Goal: Task Accomplishment & Management: Use online tool/utility

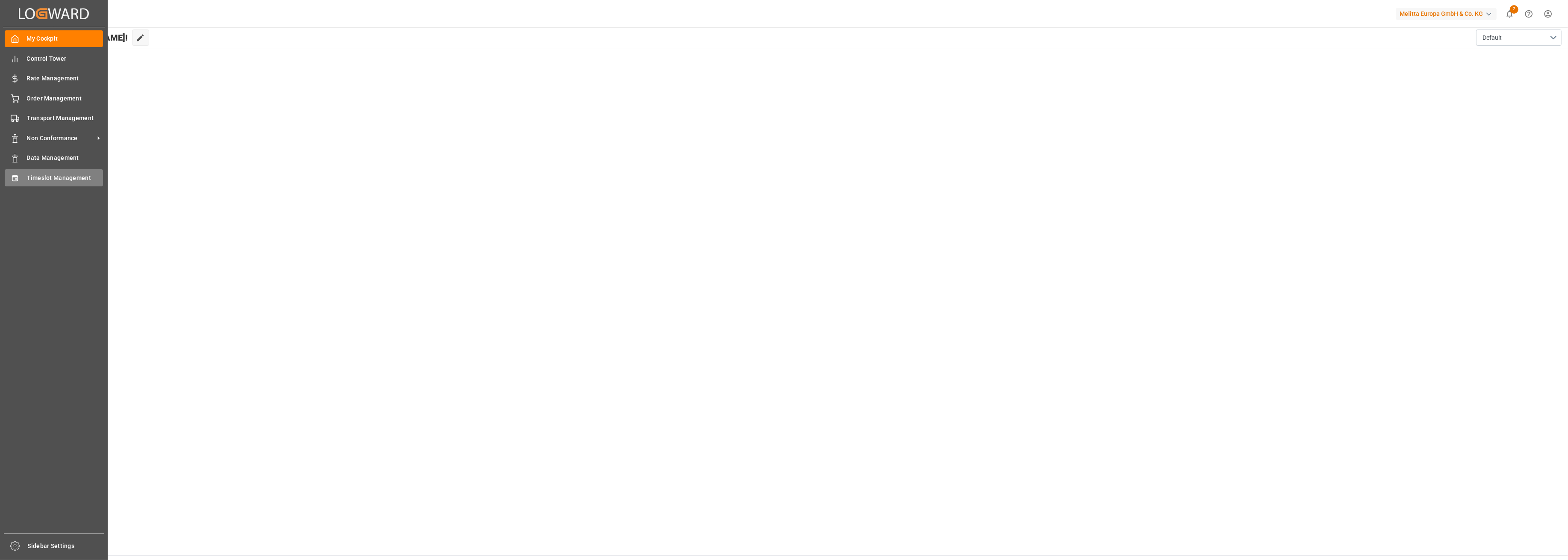
click at [31, 170] on div "Timeslot Management Timeslot Management" at bounding box center [54, 177] width 98 height 16
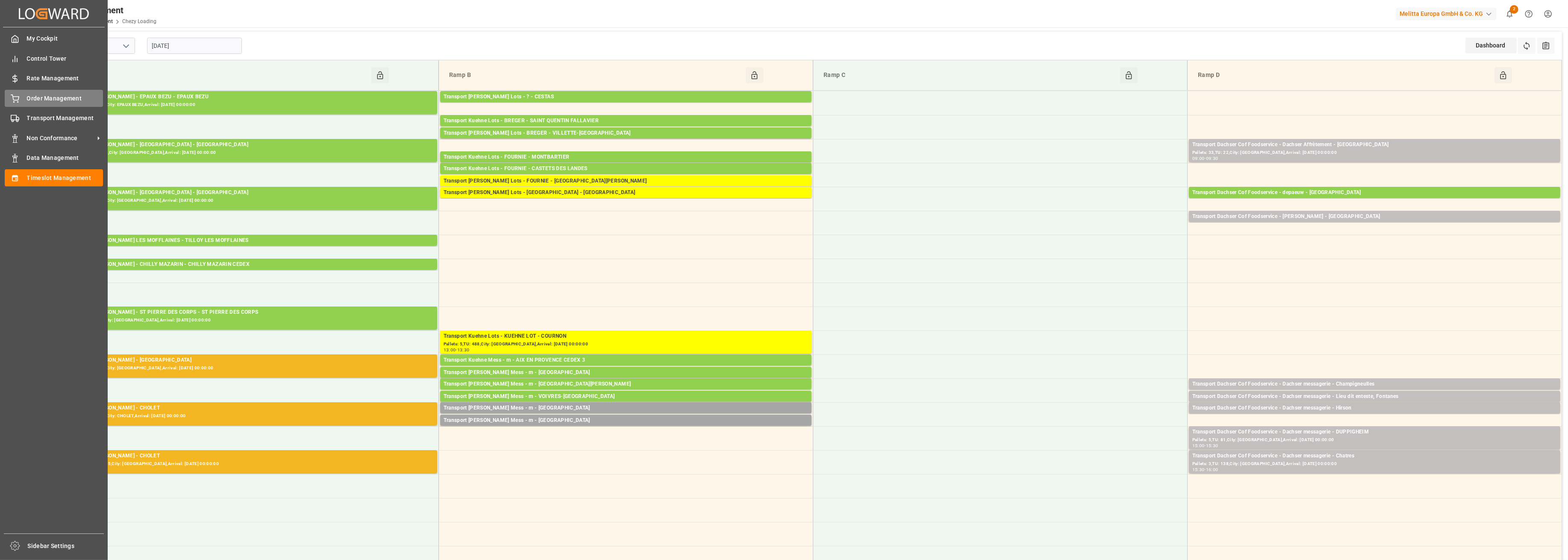
click at [49, 102] on span "Order Management" at bounding box center [65, 98] width 77 height 9
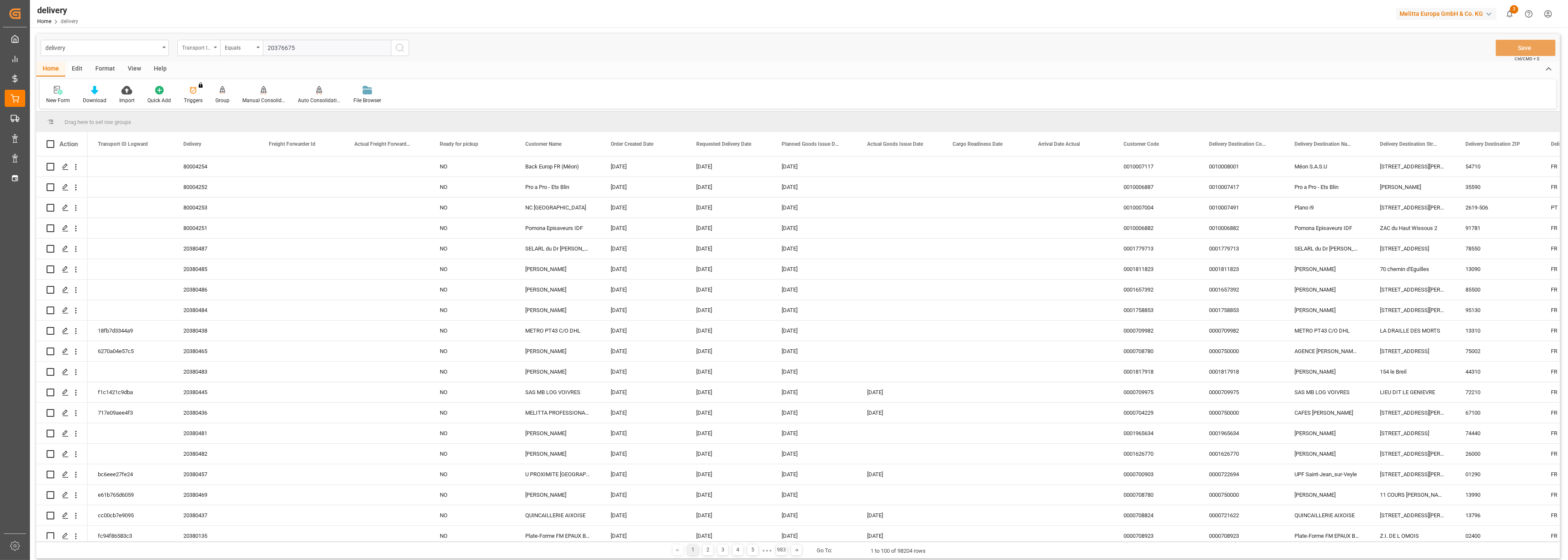
type input "20376675"
click at [214, 48] on div "Transport ID Logward" at bounding box center [198, 47] width 43 height 16
click at [214, 107] on div "Delivery" at bounding box center [241, 105] width 127 height 18
click at [326, 52] on input "text" at bounding box center [327, 47] width 128 height 16
type input "20376675"
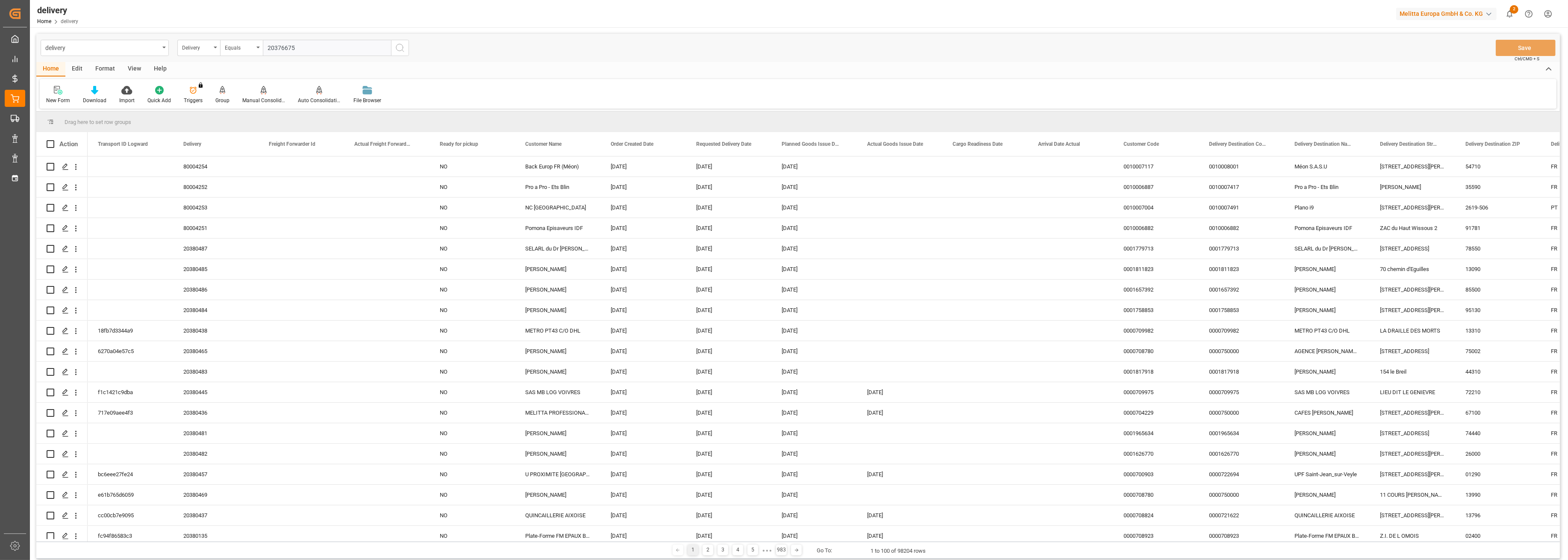
click at [400, 49] on icon "search button" at bounding box center [400, 47] width 10 height 10
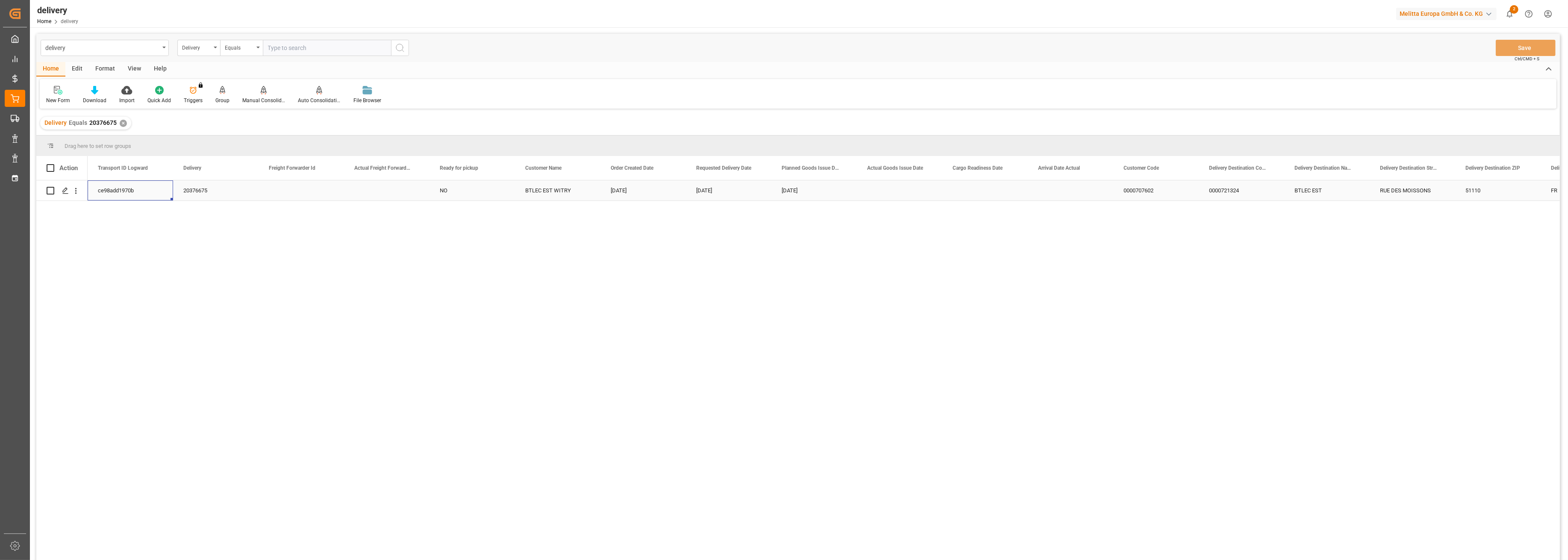
click at [117, 189] on div "ce98add1970b" at bounding box center [130, 190] width 85 height 20
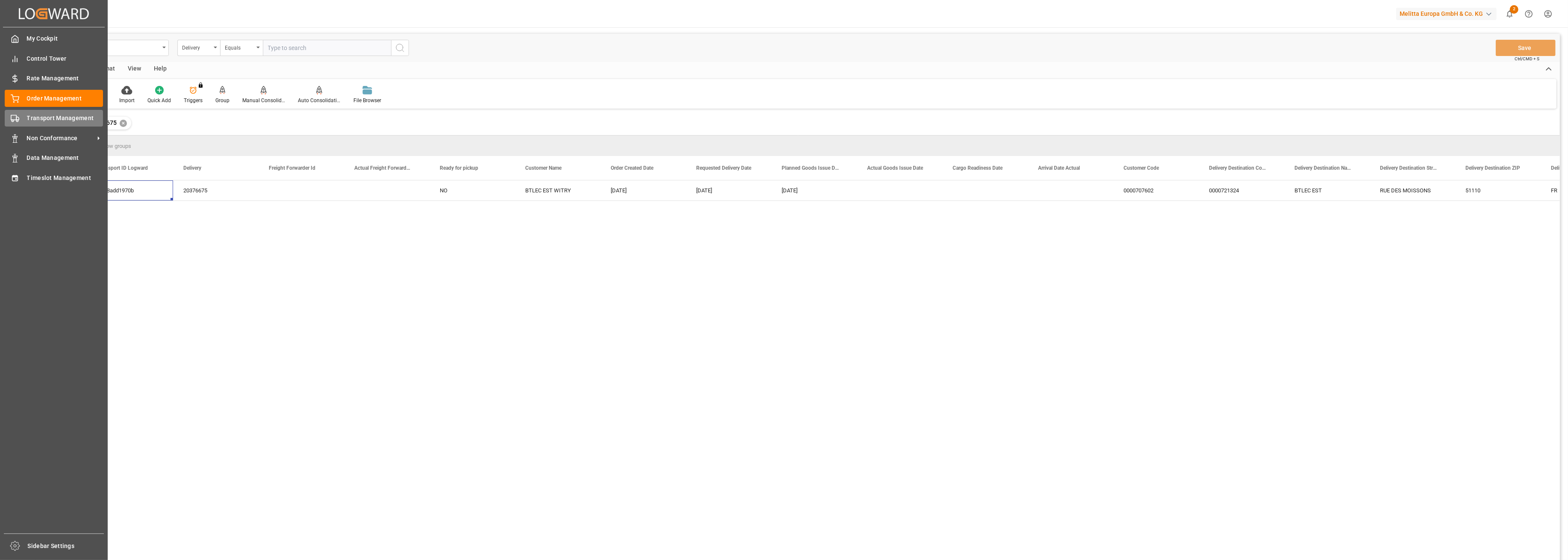
click at [21, 121] on div "Transport Management Transport Management" at bounding box center [54, 117] width 98 height 16
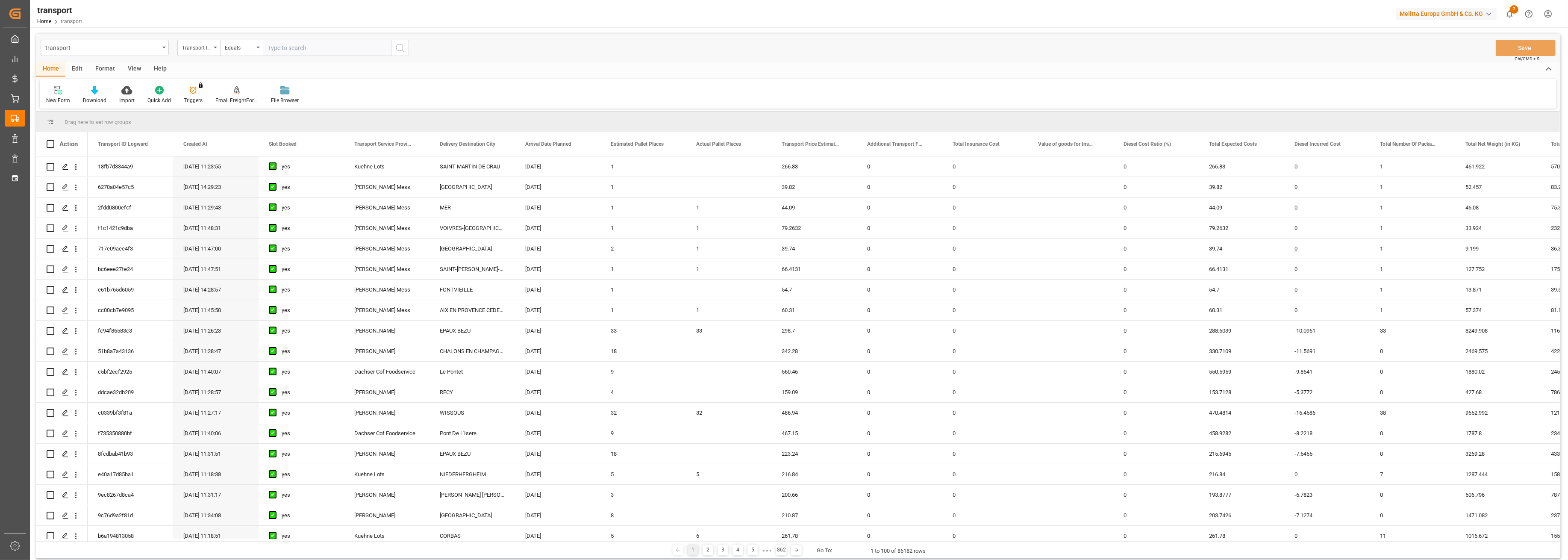
click at [334, 48] on input "text" at bounding box center [327, 47] width 128 height 16
paste input "ce98add1970b"
type input "ce98add1970b"
click at [401, 51] on icon "search button" at bounding box center [400, 47] width 10 height 10
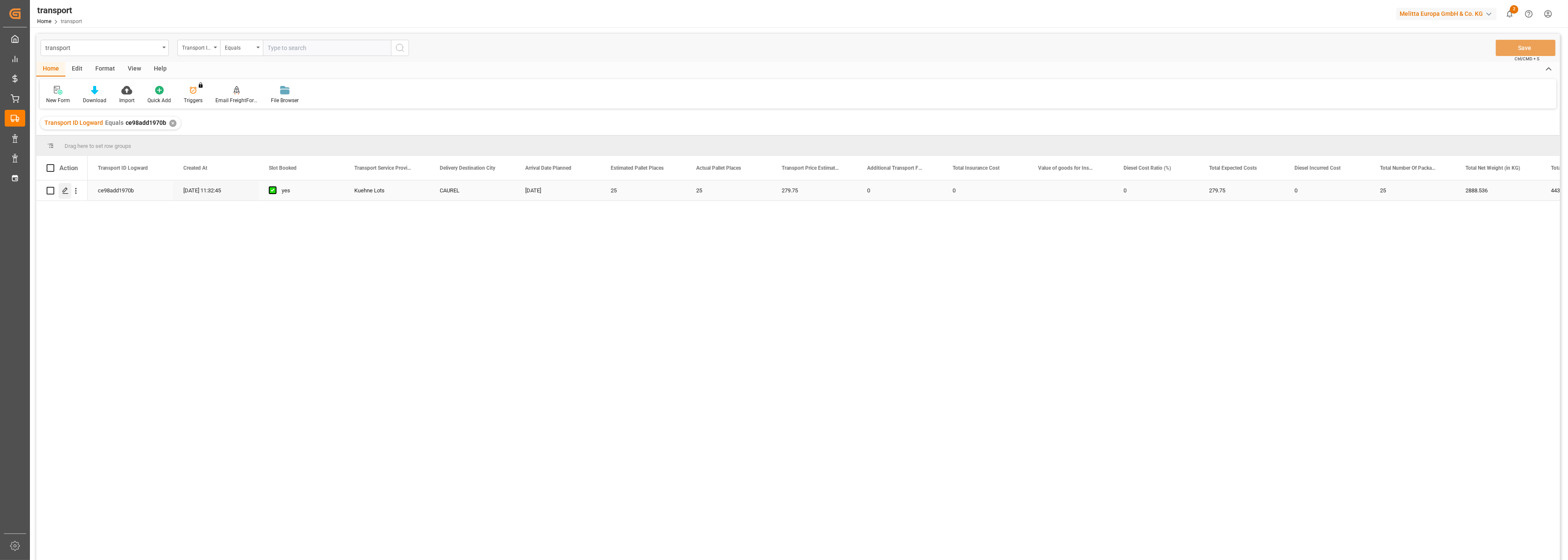
click at [67, 190] on icon "Press SPACE to select this row." at bounding box center [65, 191] width 7 height 7
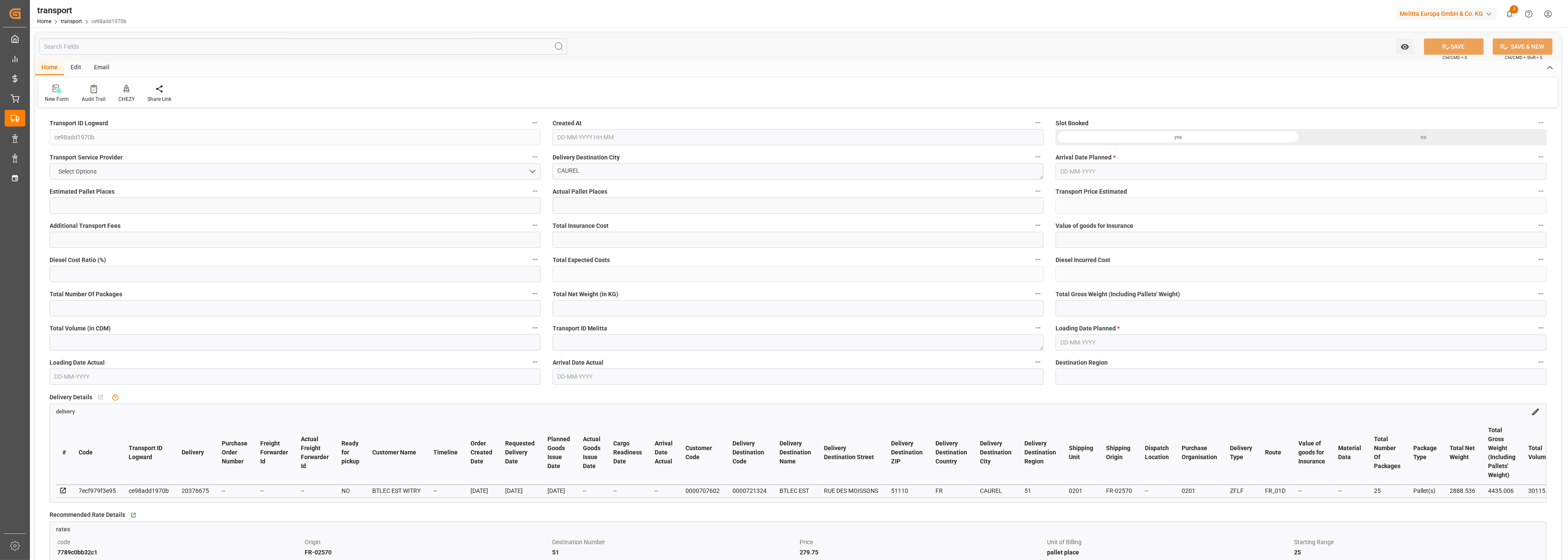
type input "25"
type input "279.75"
type input "0"
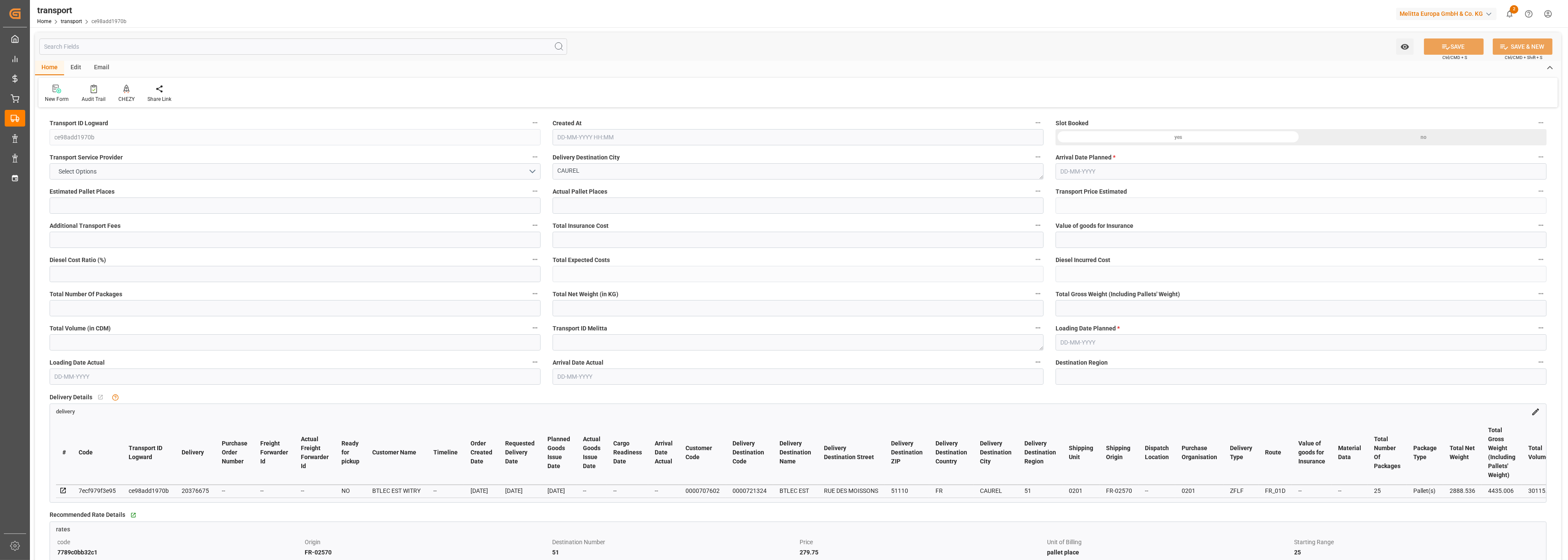
type input "0"
type input "279.75"
type input "0"
type input "25"
type input "2888.536"
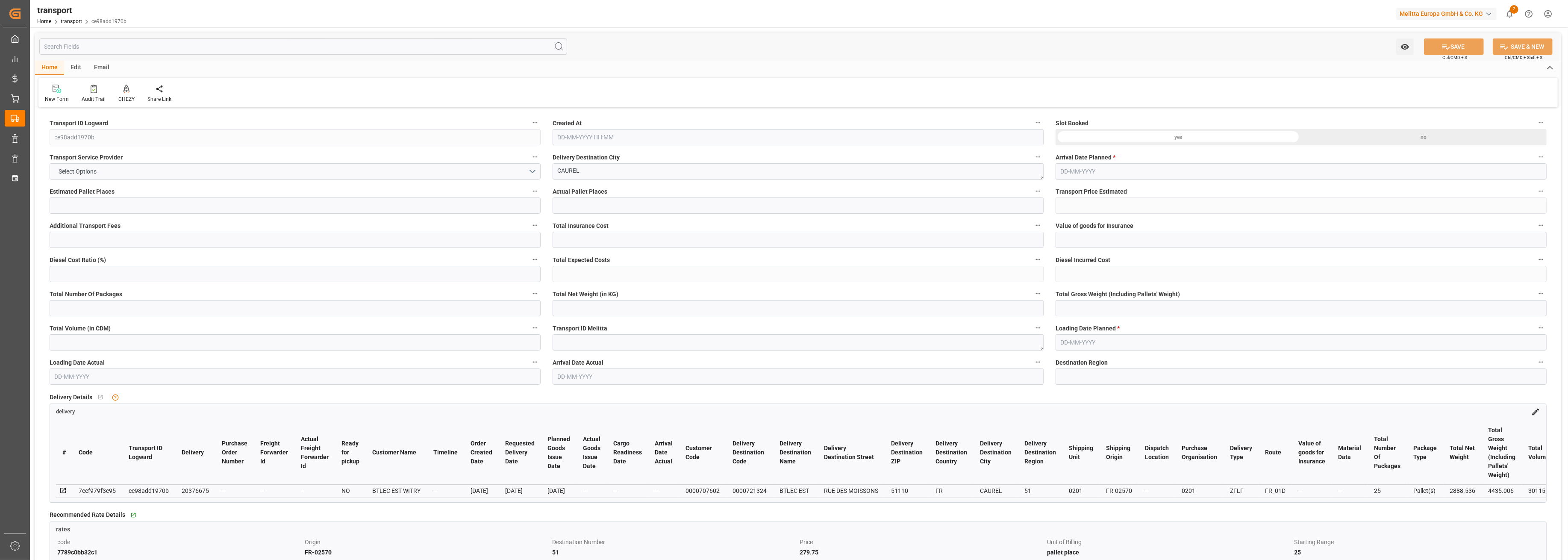
type input "4435.006"
type input "30115.052"
type input "51"
type input "23"
type input "117"
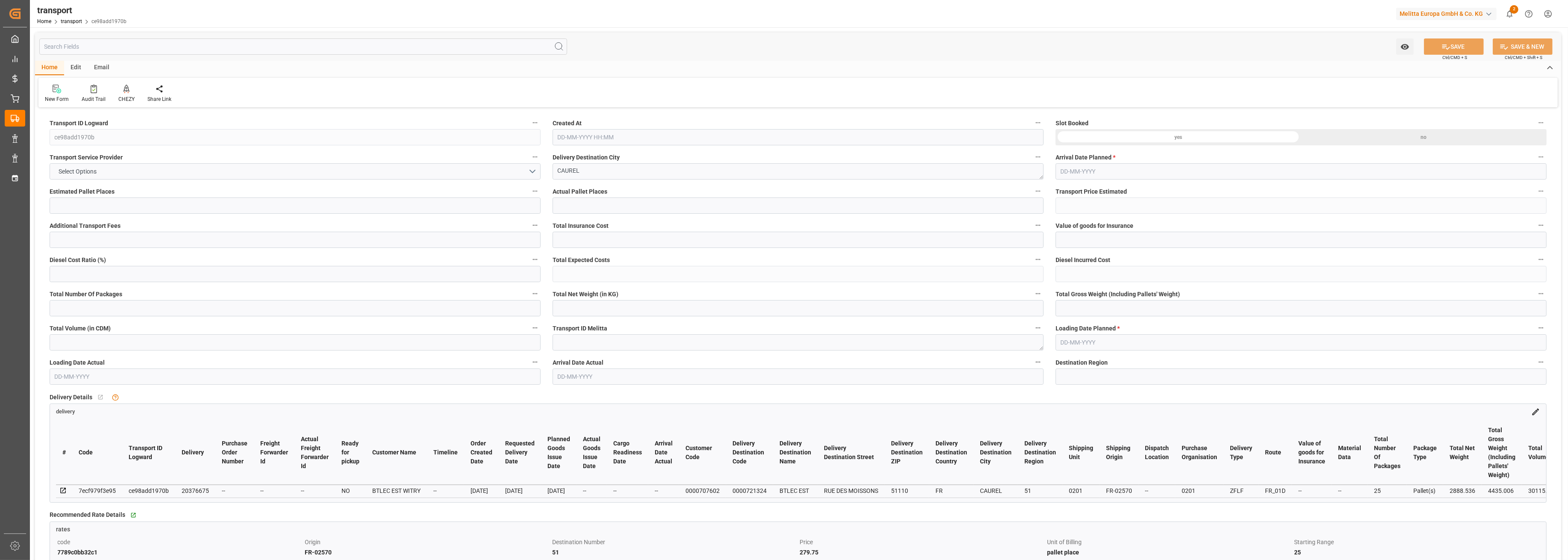
type input "25"
type input "101"
type input "3518.278"
type input "0"
type input "3518.278"
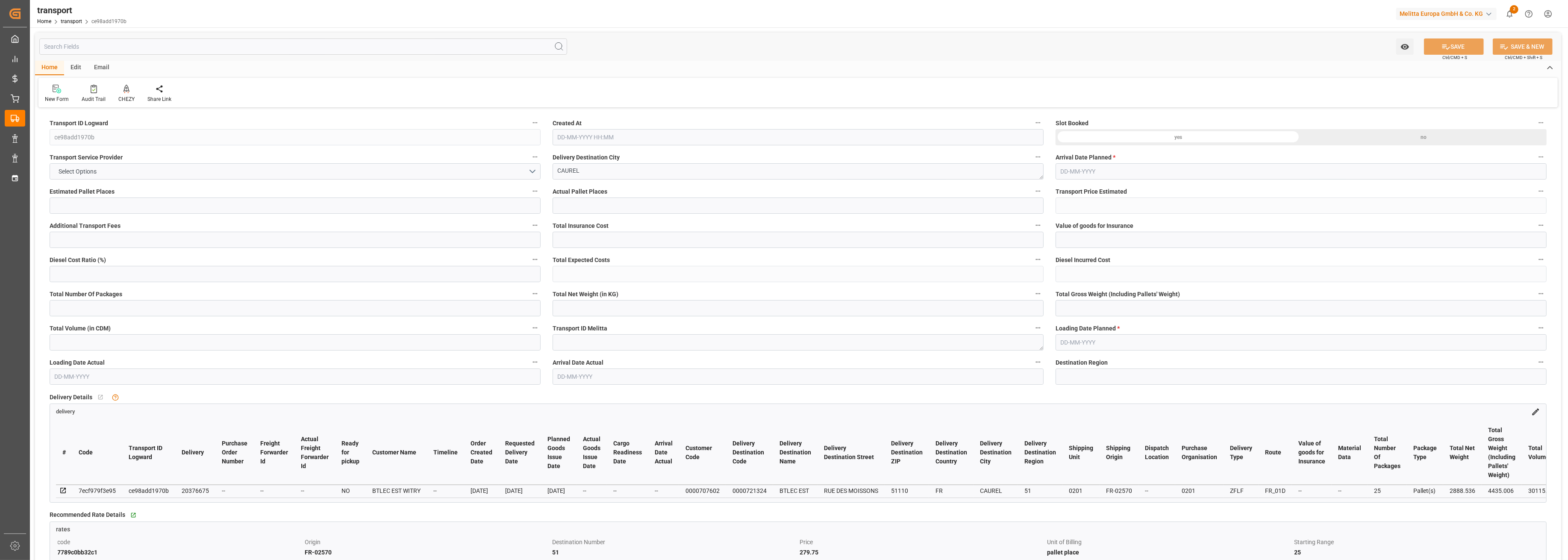
type input "0"
type input "21"
type input "100"
type input "[DATE] 11:32"
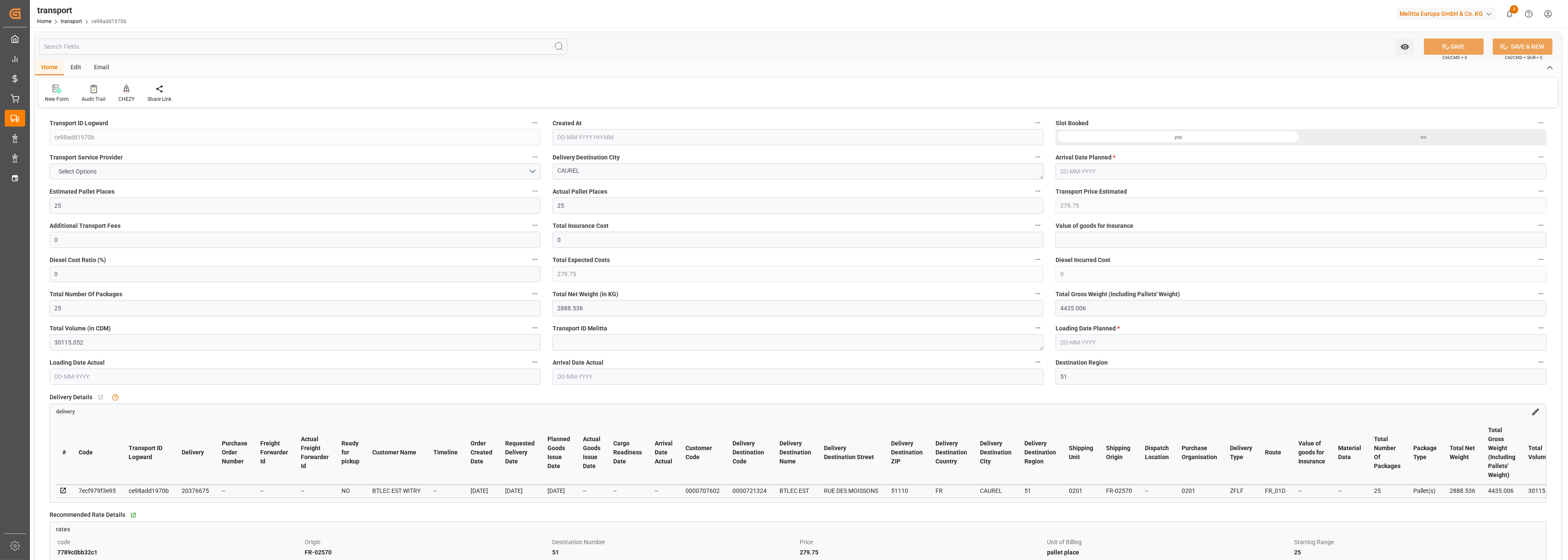
type input "[DATE]"
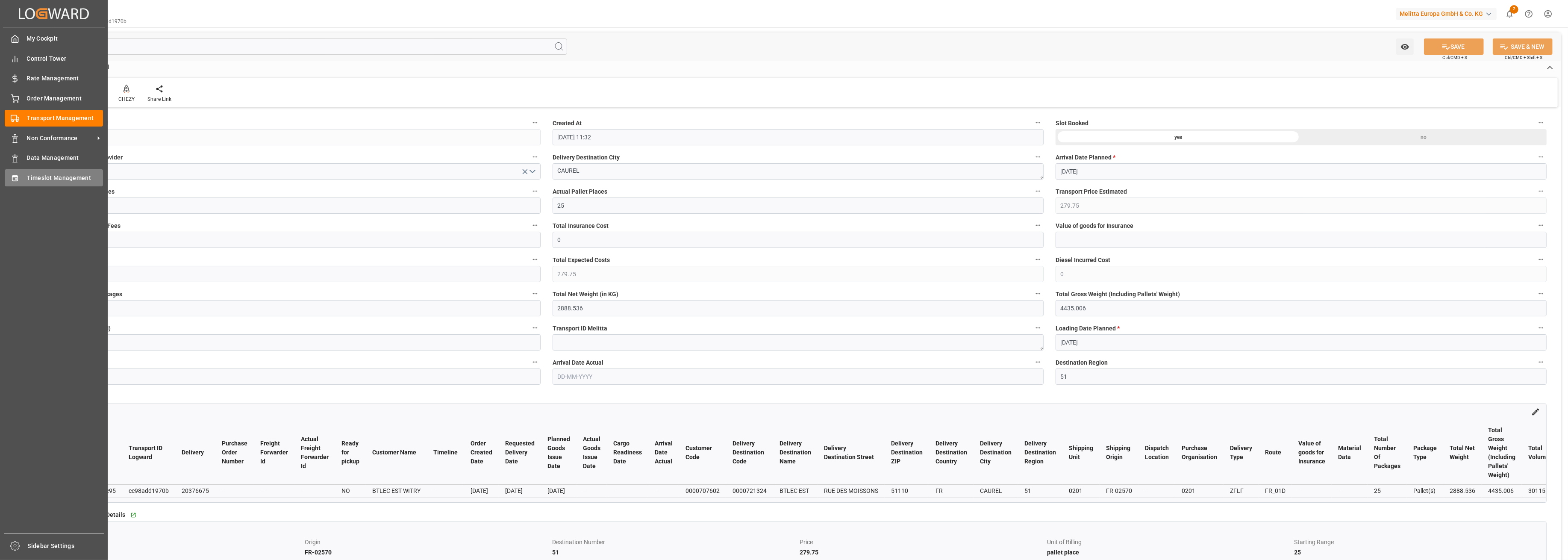
click at [38, 176] on span "Timeslot Management" at bounding box center [65, 178] width 77 height 9
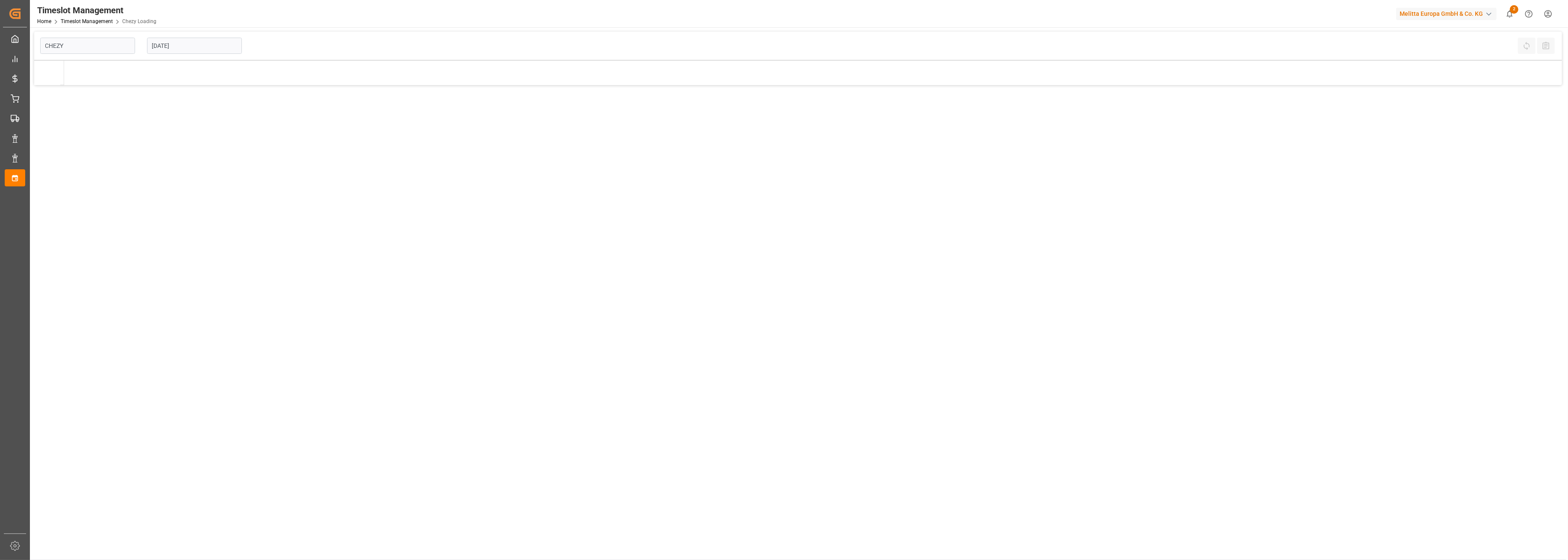
type input "Chezy Loading"
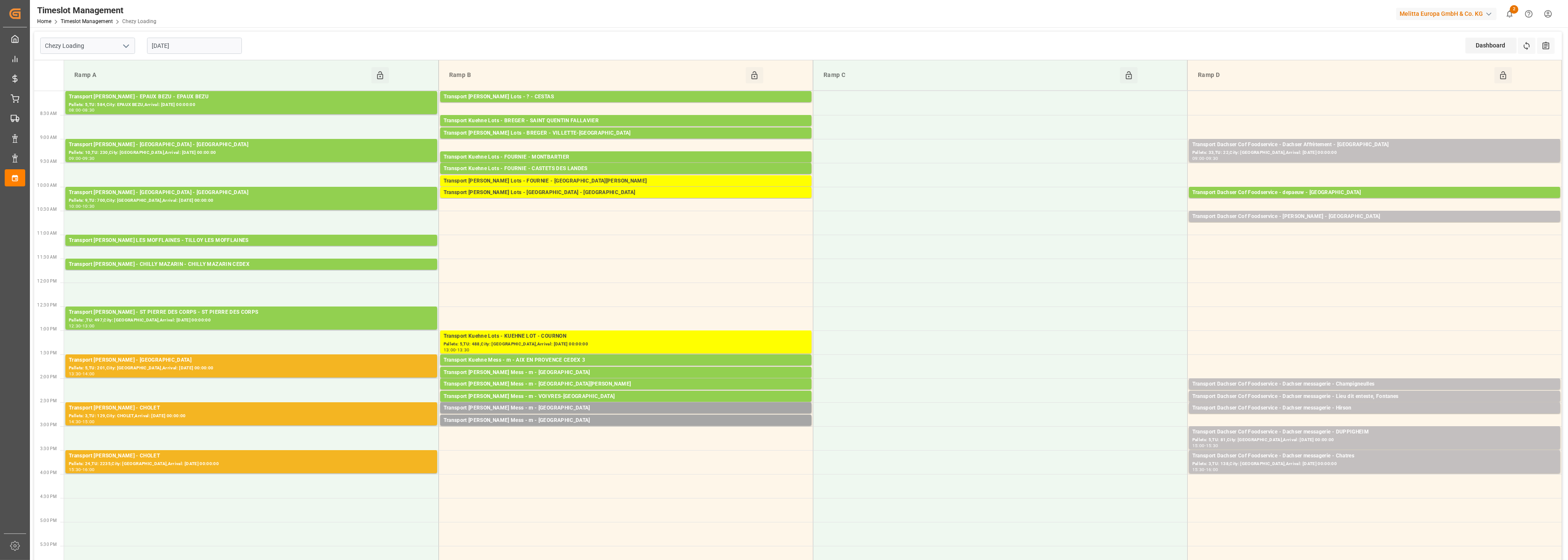
click at [176, 51] on input "[DATE]" at bounding box center [195, 46] width 95 height 16
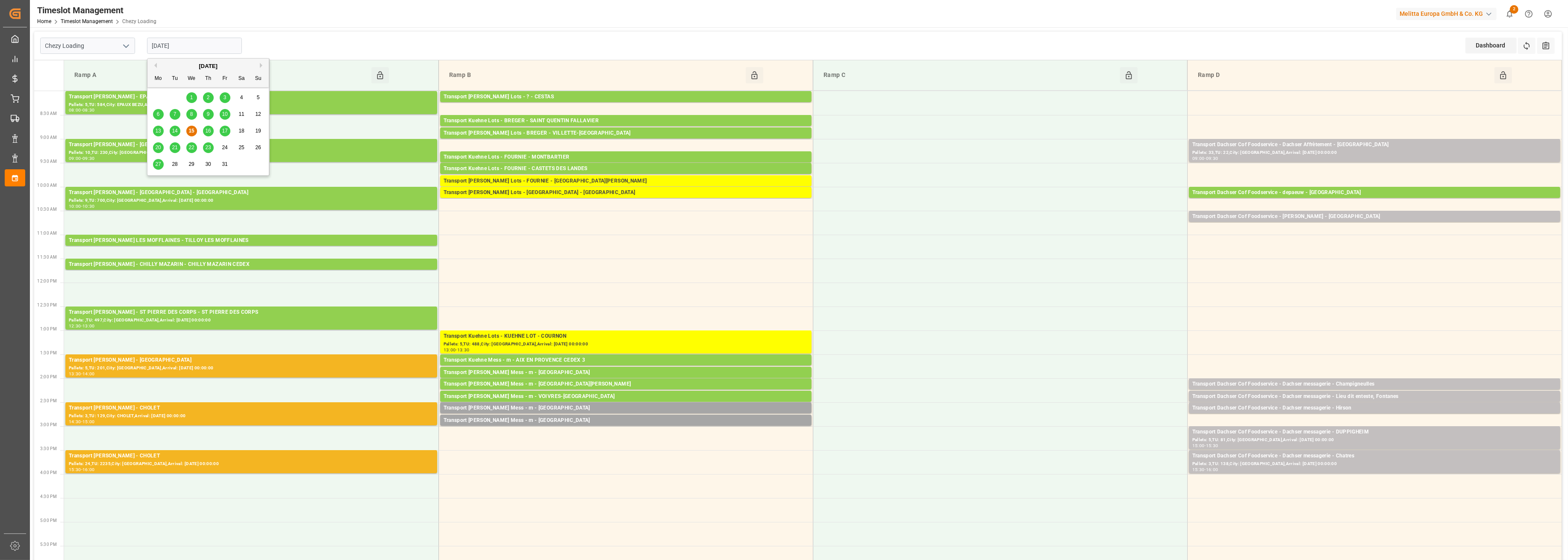
click at [154, 65] on button "Previous Month" at bounding box center [154, 65] width 5 height 5
click at [176, 96] on span "2" at bounding box center [175, 97] width 3 height 6
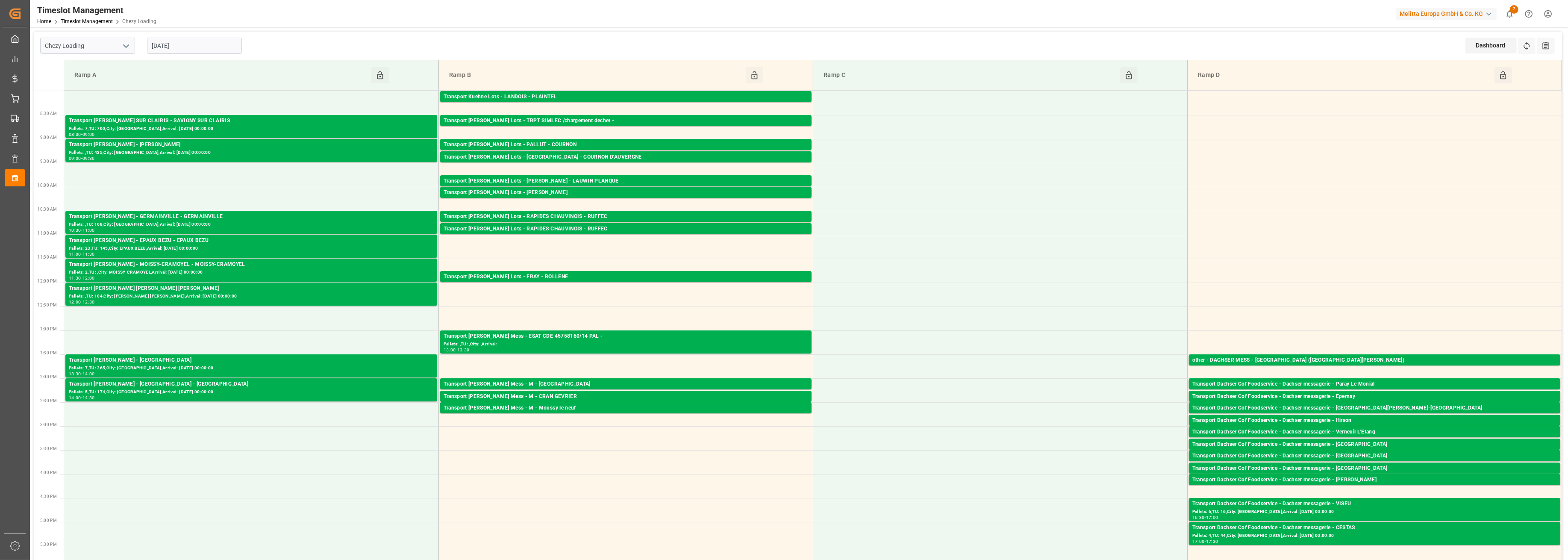
click at [128, 49] on icon "open menu" at bounding box center [126, 46] width 10 height 10
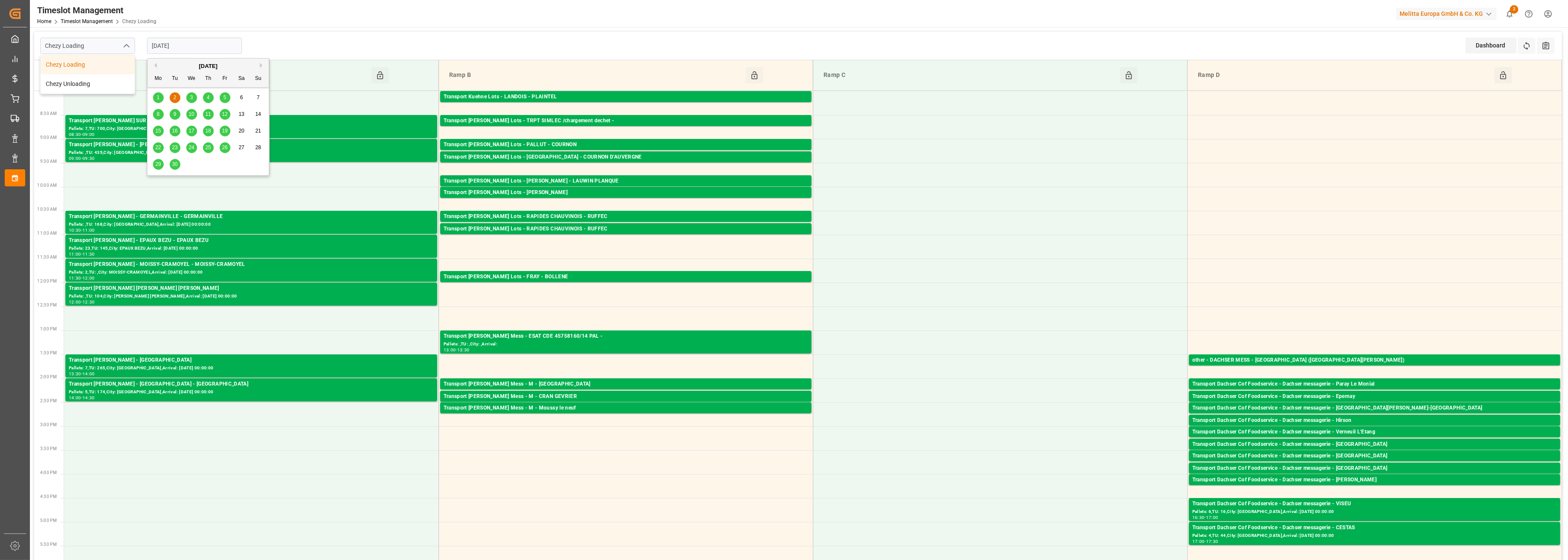
click at [226, 53] on input "[DATE]" at bounding box center [195, 46] width 95 height 16
click at [262, 65] on button "Next Month" at bounding box center [262, 65] width 5 height 5
click at [192, 133] on span "15" at bounding box center [191, 131] width 5 height 6
type input "[DATE]"
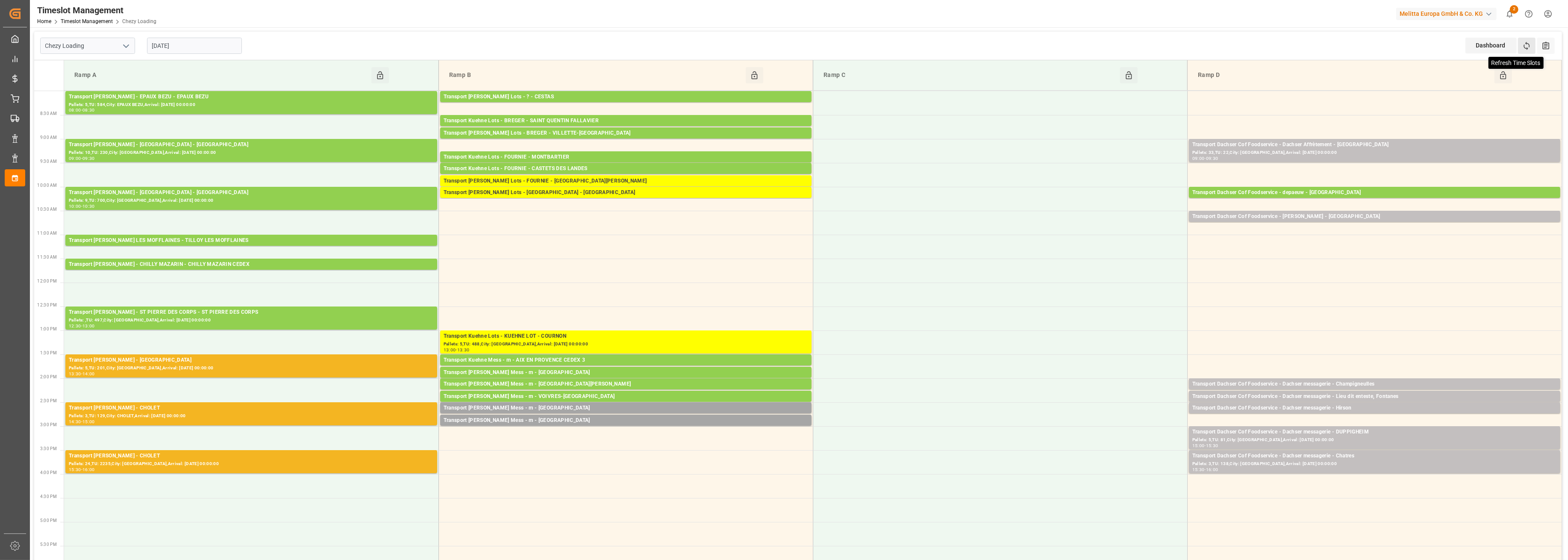
click at [1530, 47] on icon at bounding box center [1527, 46] width 9 height 9
